Goal: Task Accomplishment & Management: Use online tool/utility

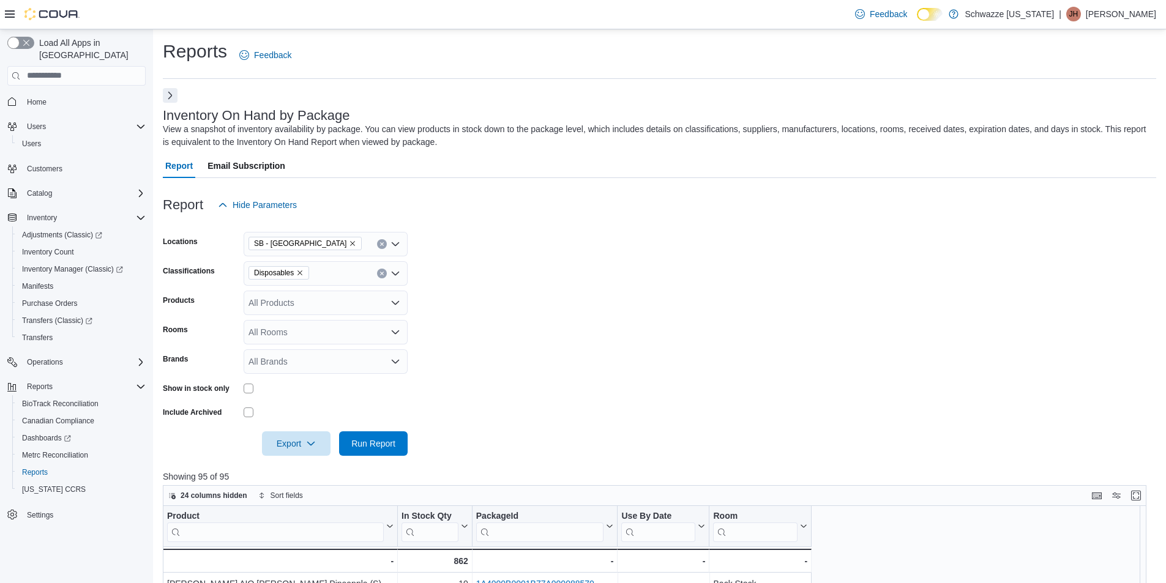
click at [169, 95] on button "Next" at bounding box center [170, 95] width 15 height 15
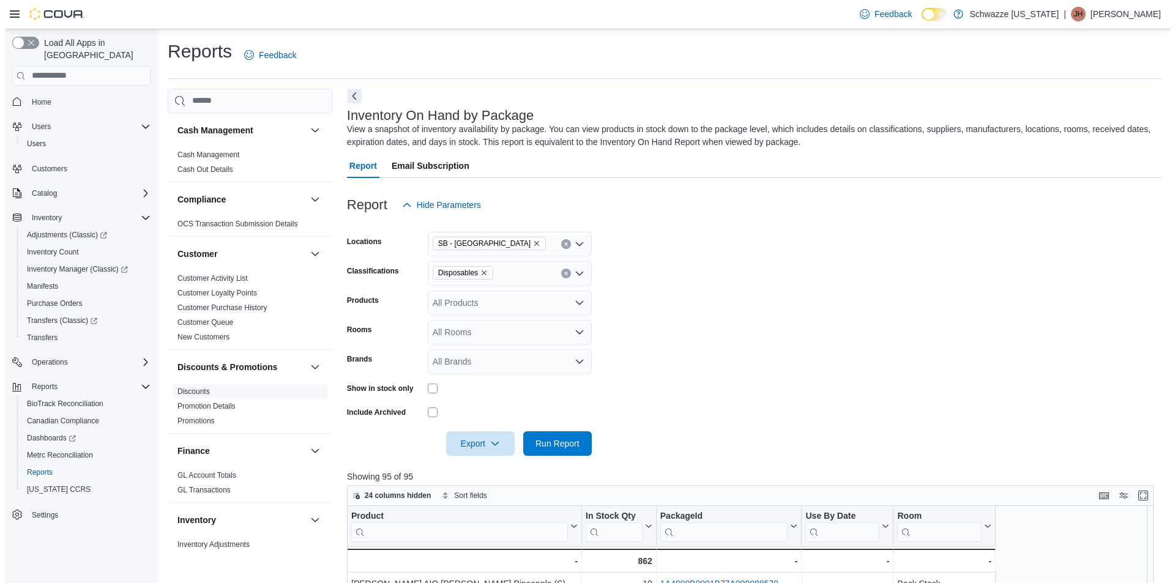
scroll to position [797, 0]
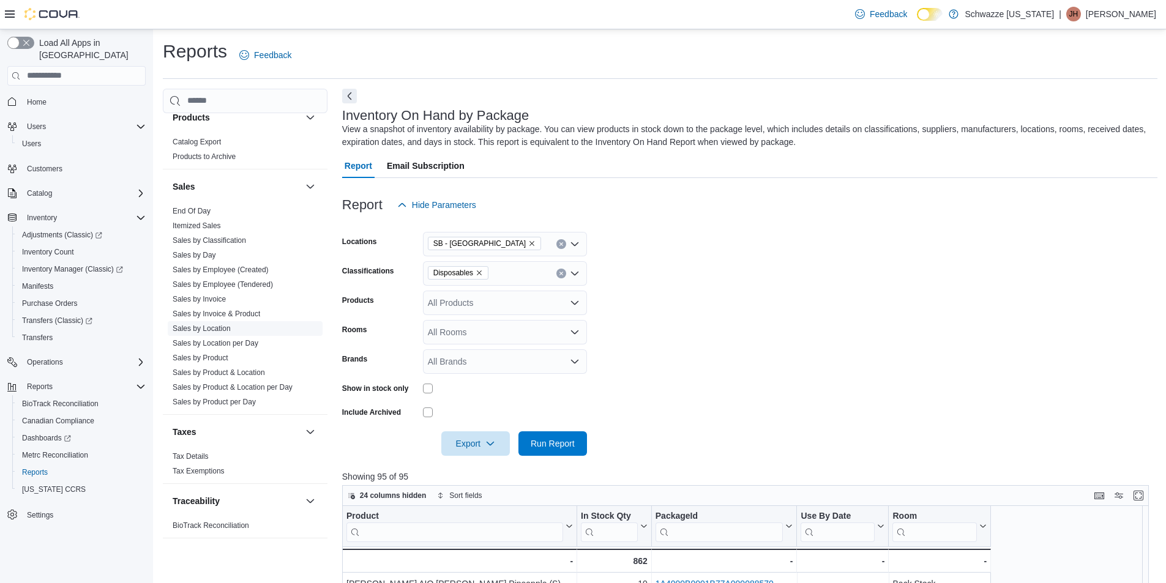
click at [214, 324] on link "Sales by Location" at bounding box center [202, 328] width 58 height 9
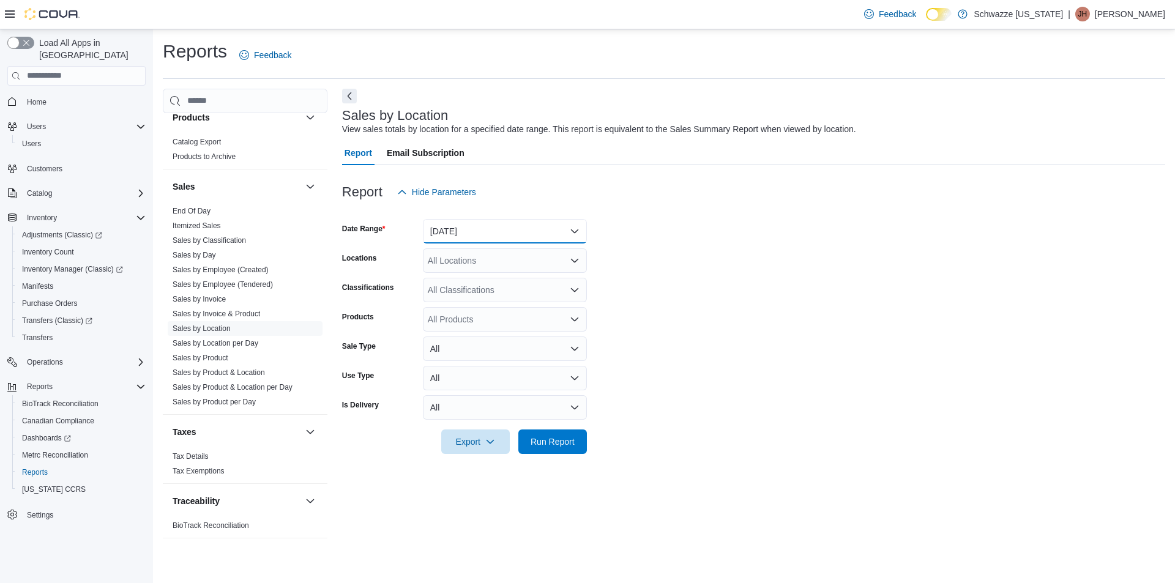
click at [510, 230] on button "[DATE]" at bounding box center [505, 231] width 164 height 24
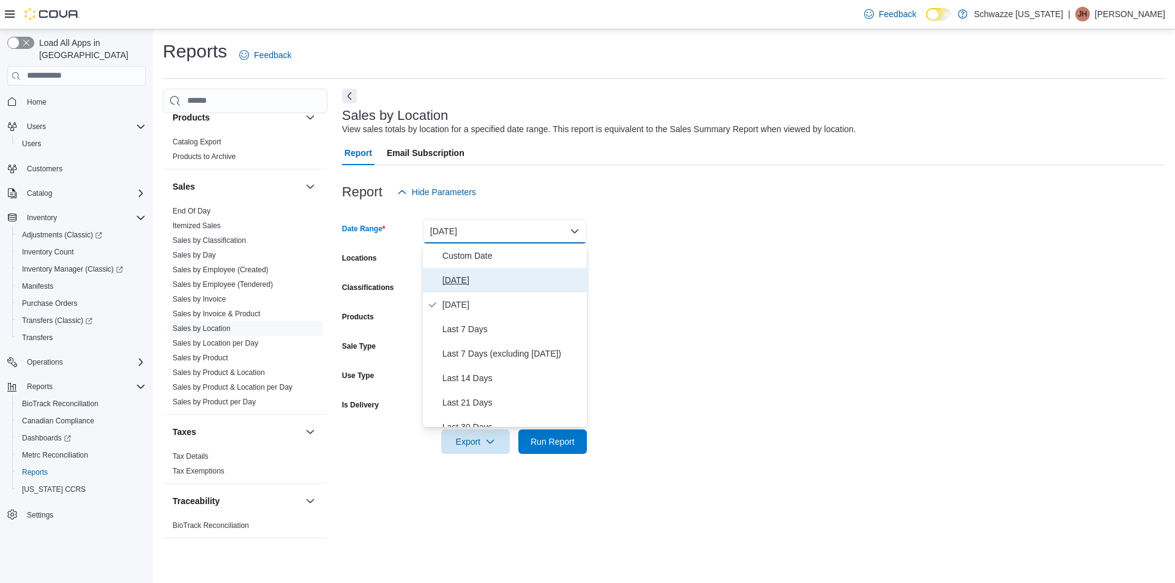
click at [512, 274] on span "[DATE]" at bounding box center [513, 280] width 140 height 15
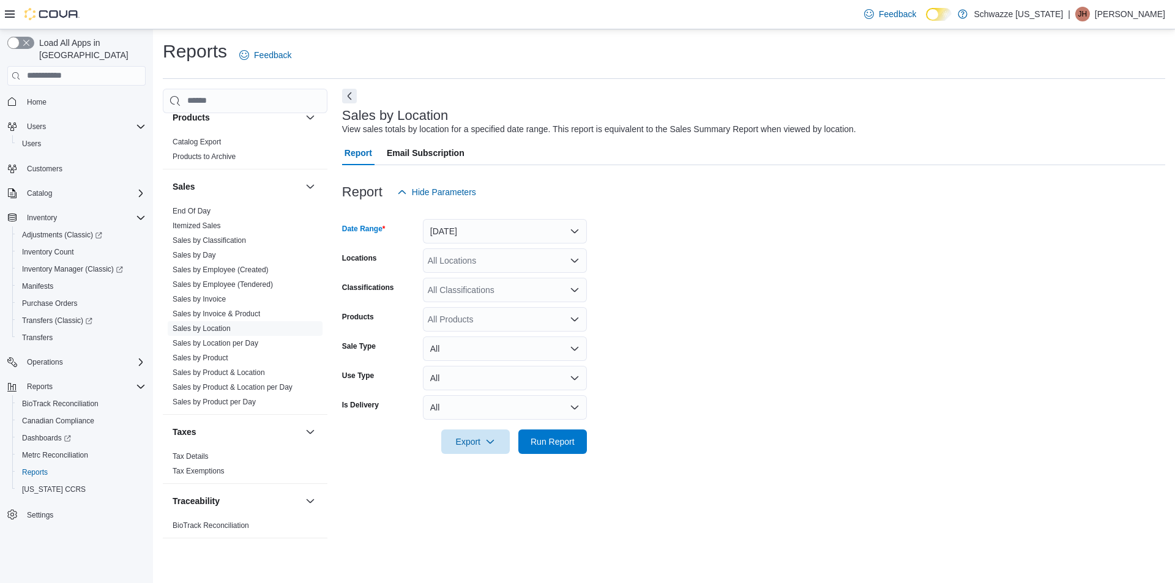
click at [513, 260] on div "All Locations" at bounding box center [505, 260] width 164 height 24
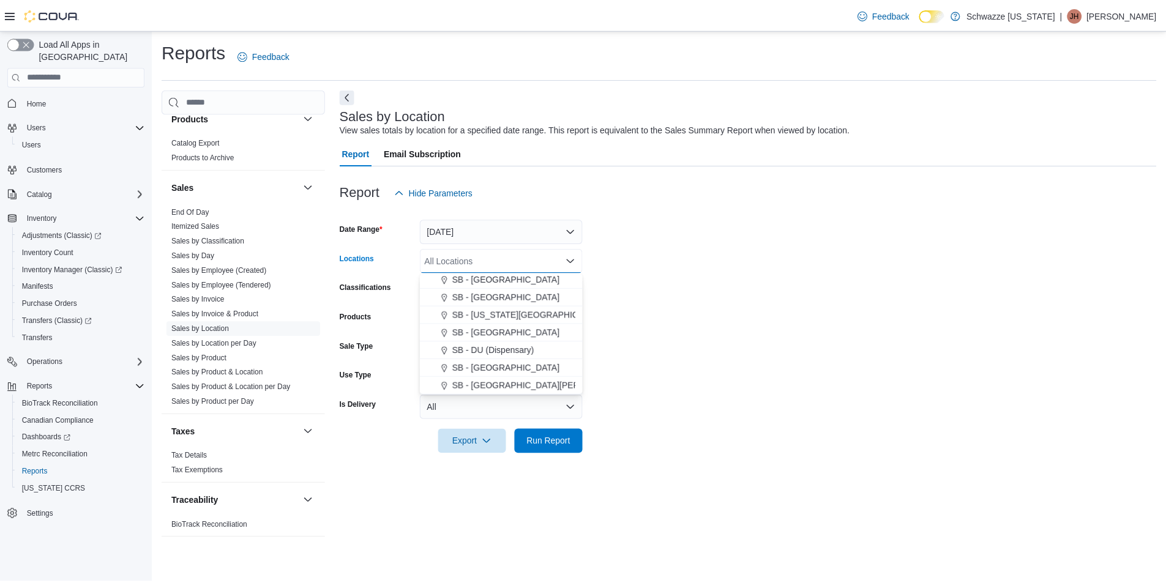
scroll to position [245, 0]
click at [525, 322] on span "SB - [GEOGRAPHIC_DATA]" at bounding box center [509, 321] width 108 height 12
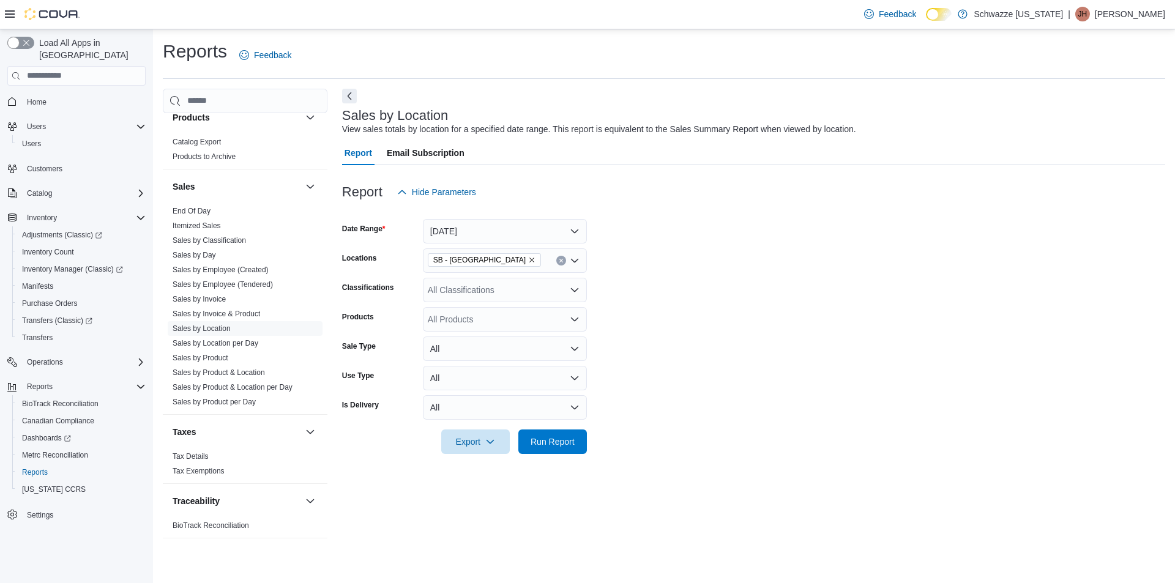
click at [700, 310] on form "Date Range [DATE] Locations SB - Commerce City Classifications All Classificati…" at bounding box center [753, 329] width 823 height 250
click at [541, 452] on span "Run Report" at bounding box center [553, 441] width 54 height 24
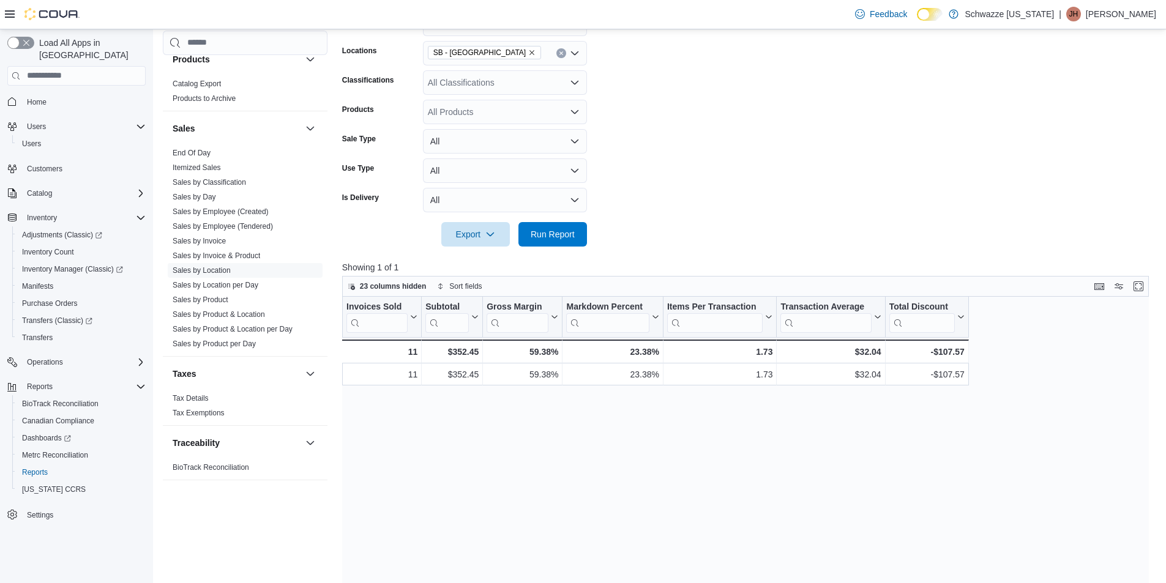
scroll to position [245, 0]
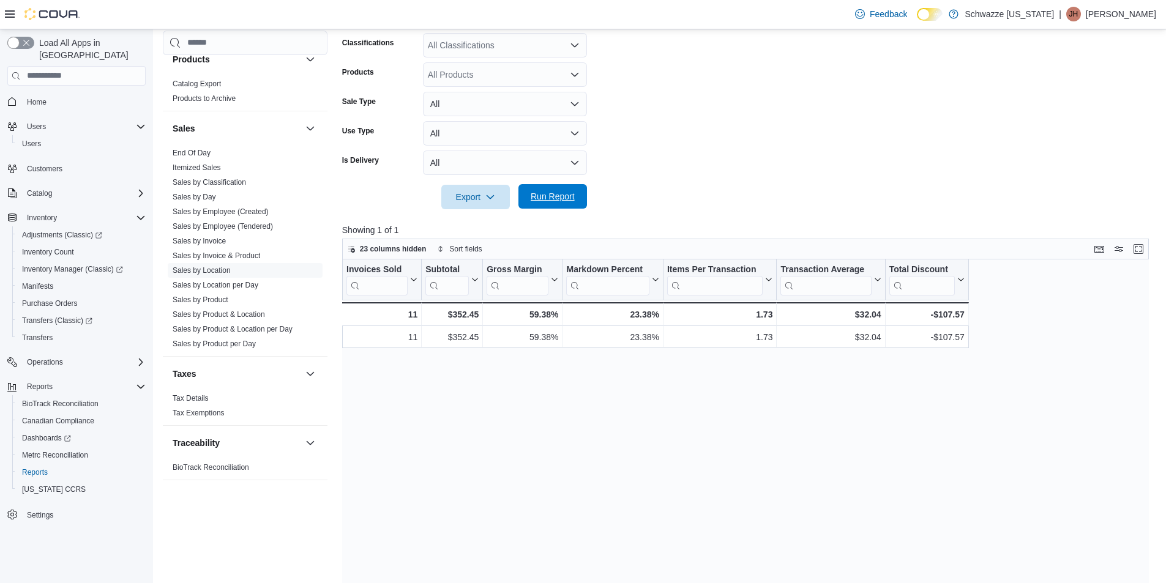
click at [559, 199] on span "Run Report" at bounding box center [553, 196] width 44 height 12
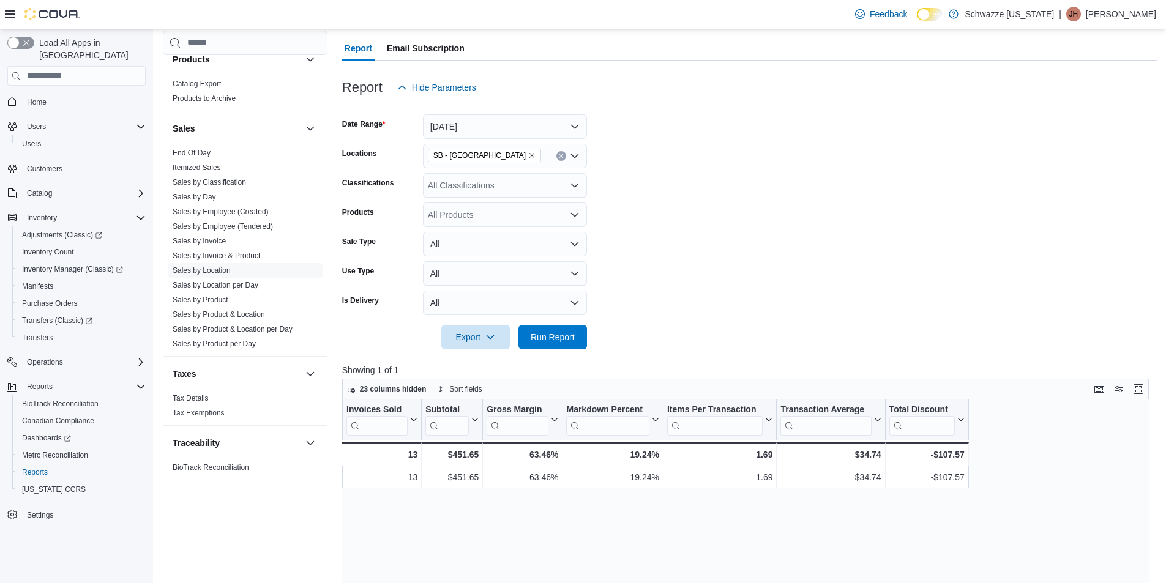
scroll to position [0, 0]
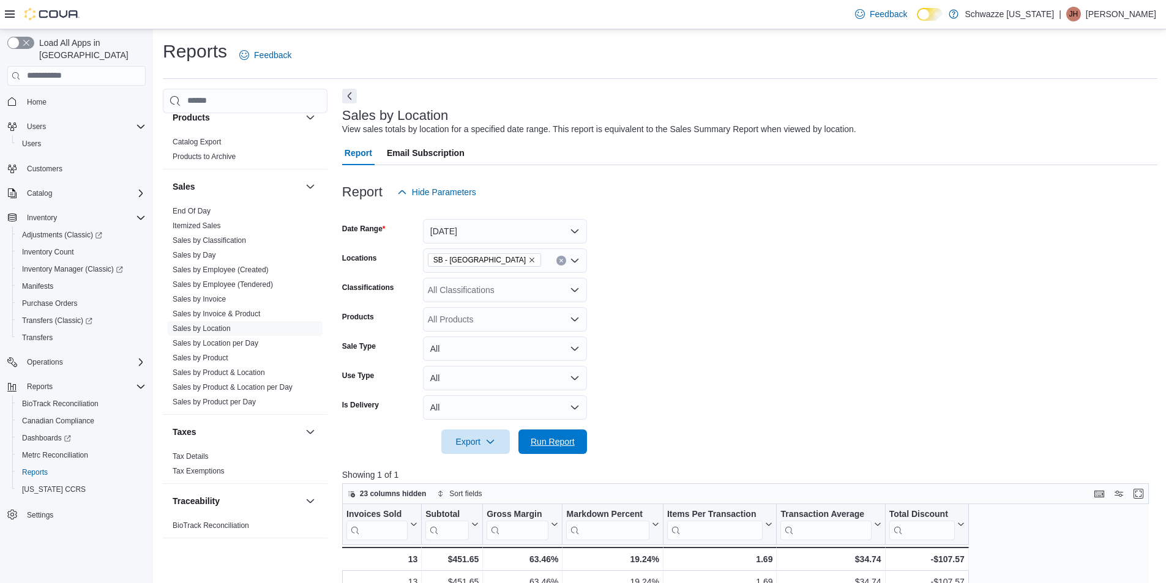
drag, startPoint x: 555, startPoint y: 439, endPoint x: 867, endPoint y: 295, distance: 343.1
click at [555, 438] on span "Run Report" at bounding box center [553, 442] width 44 height 12
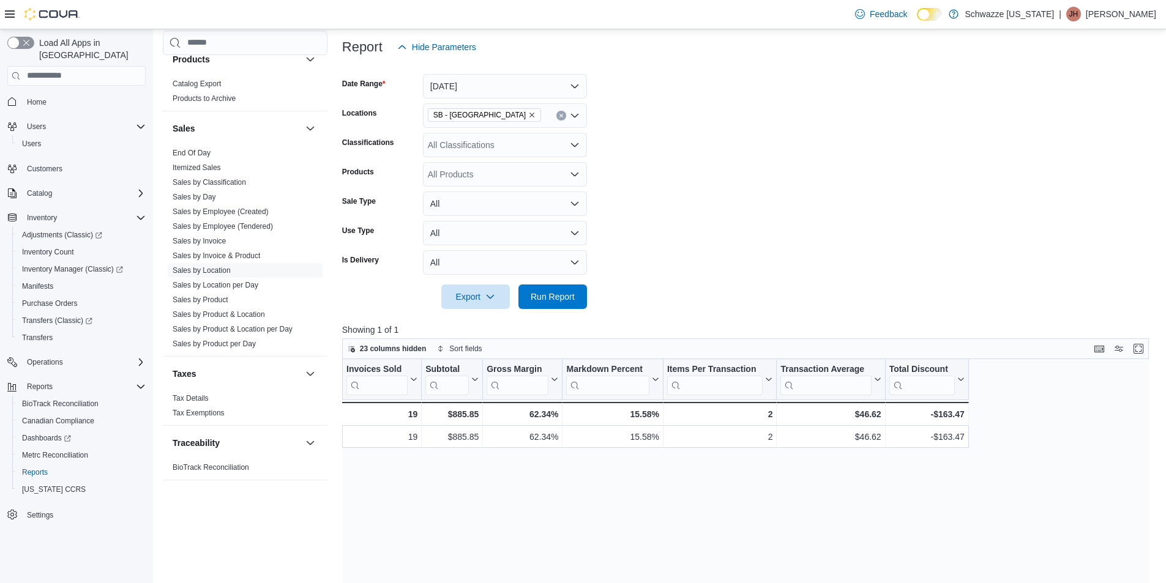
scroll to position [184, 0]
